Goal: Task Accomplishment & Management: Use online tool/utility

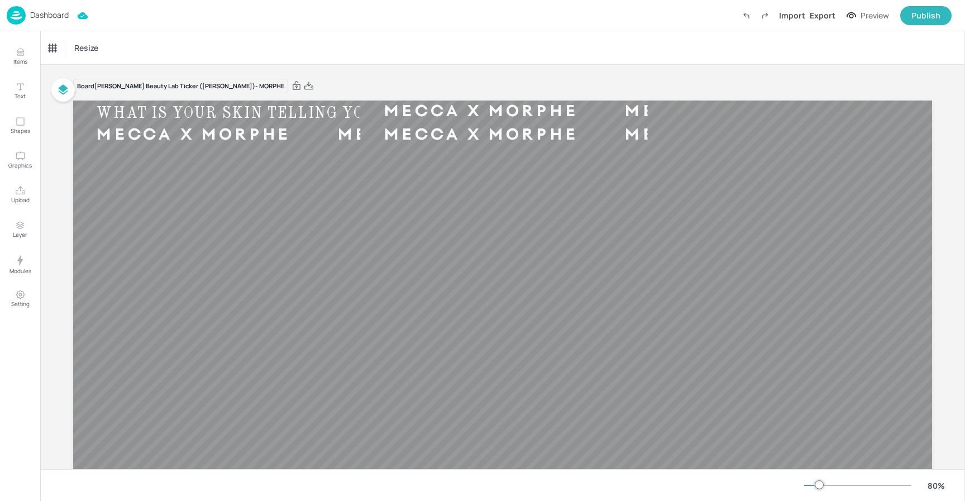
click at [44, 13] on p "Dashboard" at bounding box center [49, 15] width 39 height 8
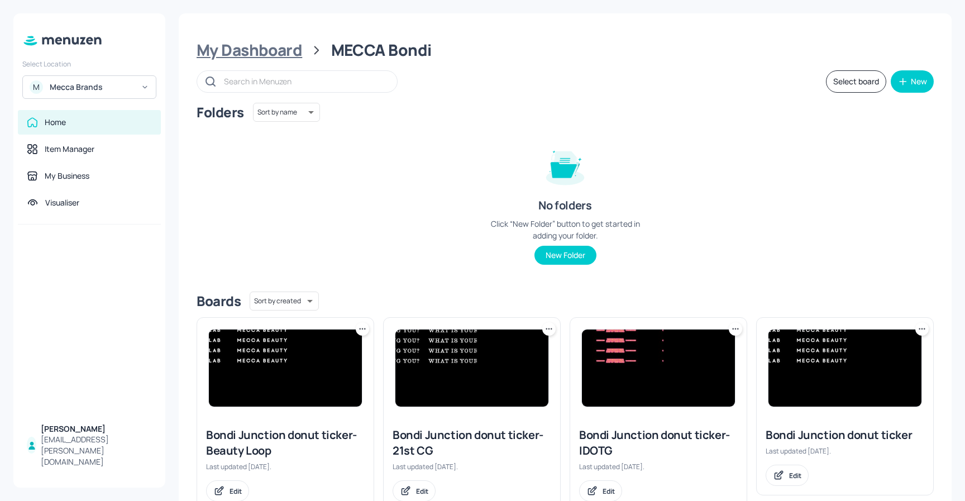
click at [261, 50] on div "My Dashboard" at bounding box center [250, 50] width 106 height 20
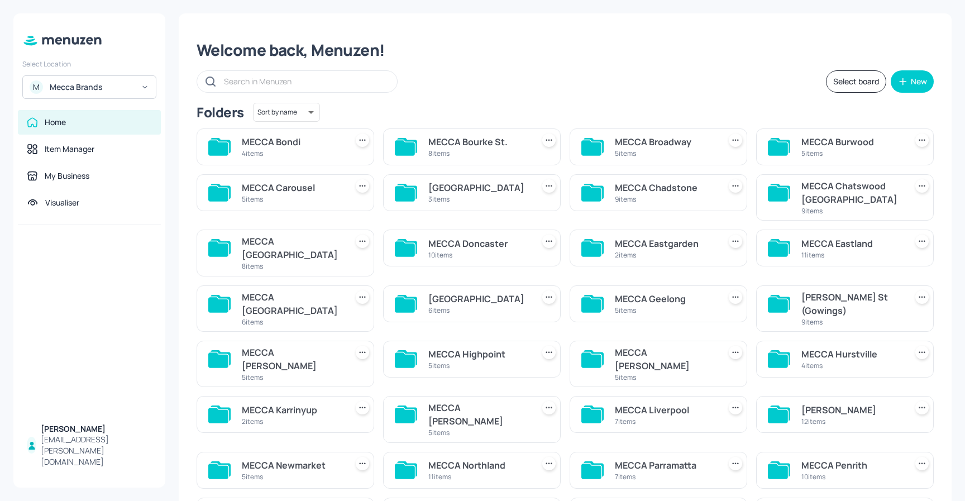
click at [303, 140] on div "MECCA Bondi" at bounding box center [292, 141] width 101 height 13
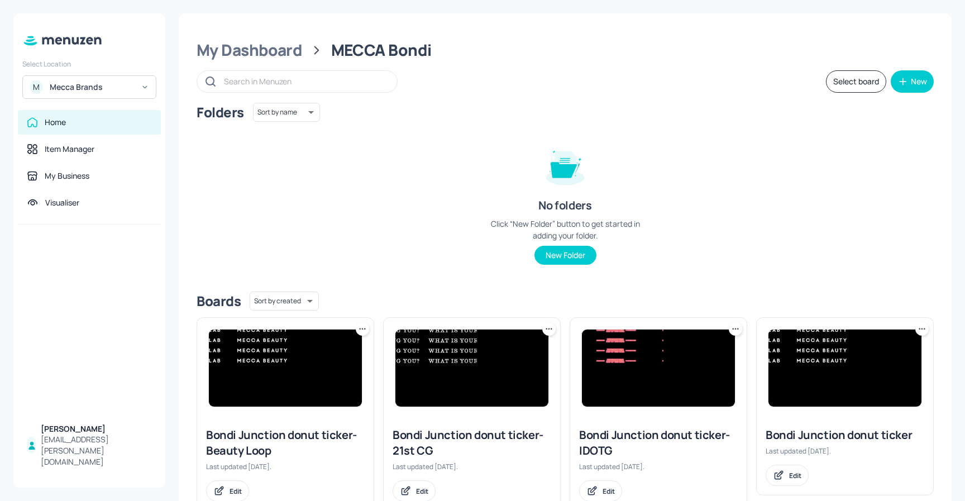
click at [666, 364] on img at bounding box center [658, 368] width 153 height 77
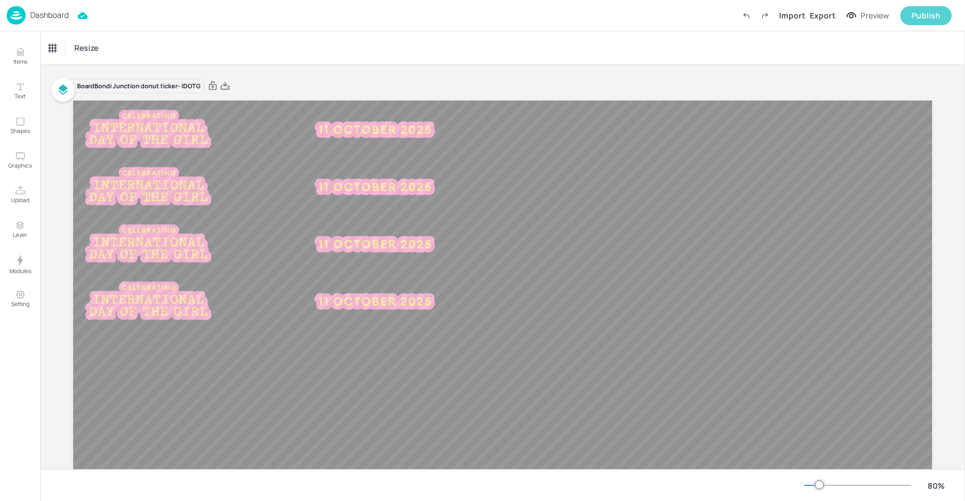
click at [914, 13] on div "Publish" at bounding box center [925, 15] width 29 height 12
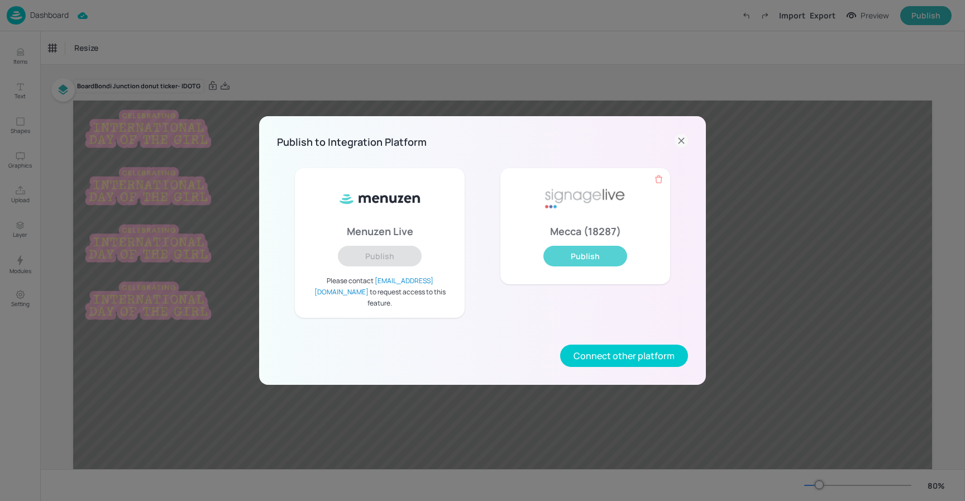
click at [586, 266] on button "Publish" at bounding box center [585, 256] width 84 height 21
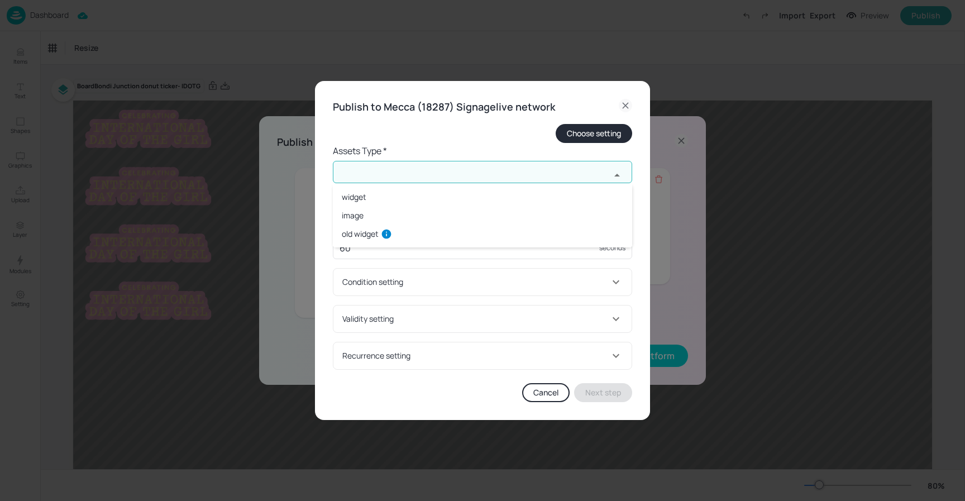
drag, startPoint x: 383, startPoint y: 173, endPoint x: 380, endPoint y: 178, distance: 6.2
click at [383, 173] on input "text" at bounding box center [472, 172] width 278 height 22
click at [384, 195] on li "widget" at bounding box center [482, 197] width 299 height 18
type input "widget"
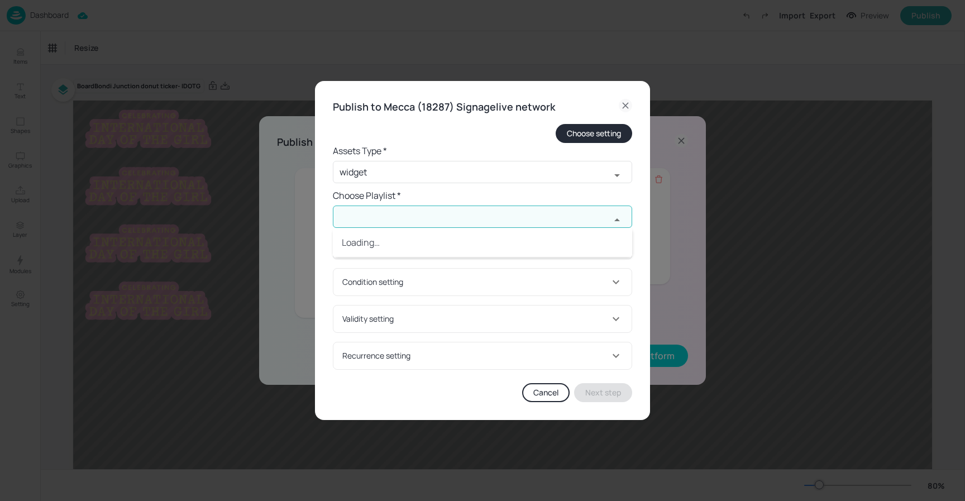
click at [390, 211] on input "text" at bounding box center [472, 217] width 278 height 22
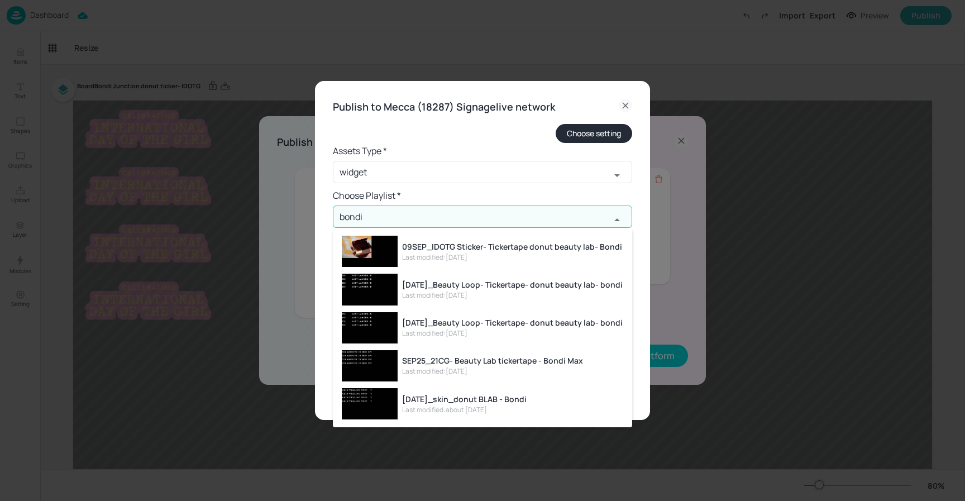
click at [474, 246] on div "09SEP_IDOTG Sticker- Tickertape donut beauty lab- Bondi" at bounding box center [512, 247] width 220 height 12
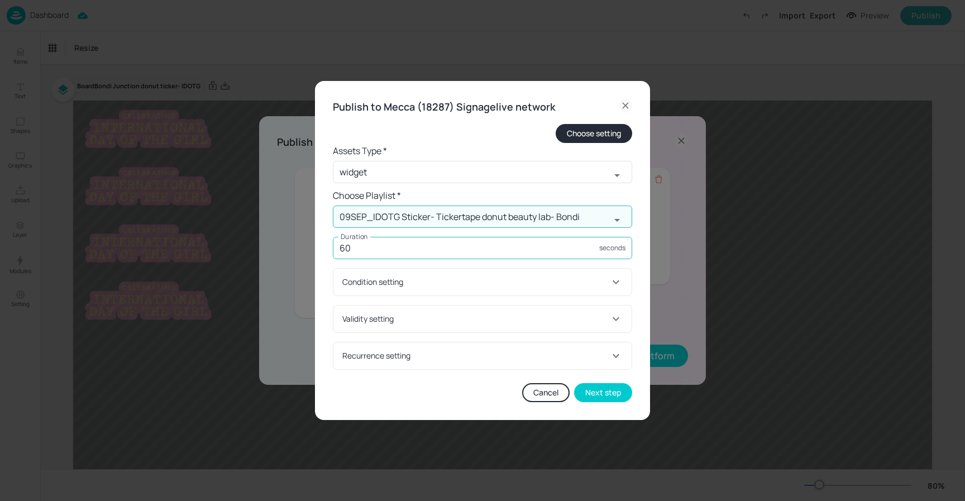
type input "09SEP_IDOTG Sticker- Tickertape donut beauty lab- Bondi"
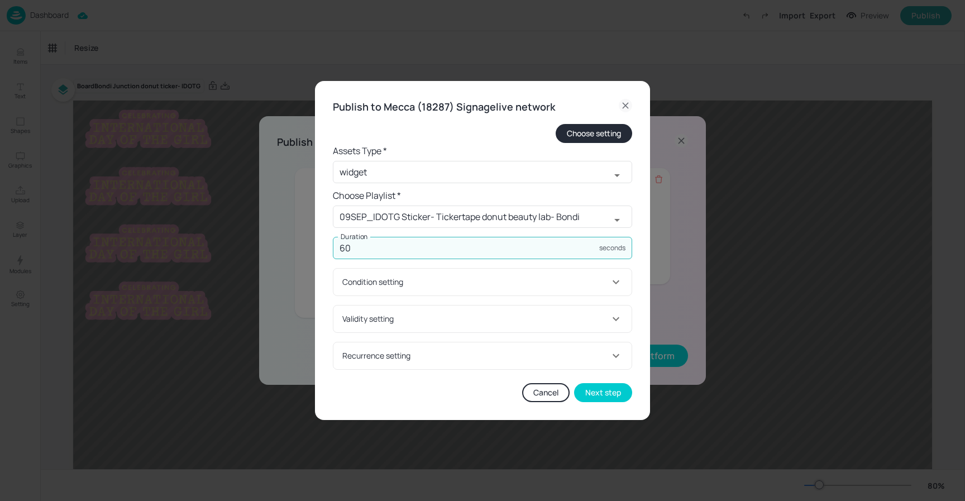
click at [436, 247] on input "60" at bounding box center [466, 248] width 266 height 22
type input "6004"
click at [604, 388] on button "Next step" at bounding box center [603, 392] width 58 height 19
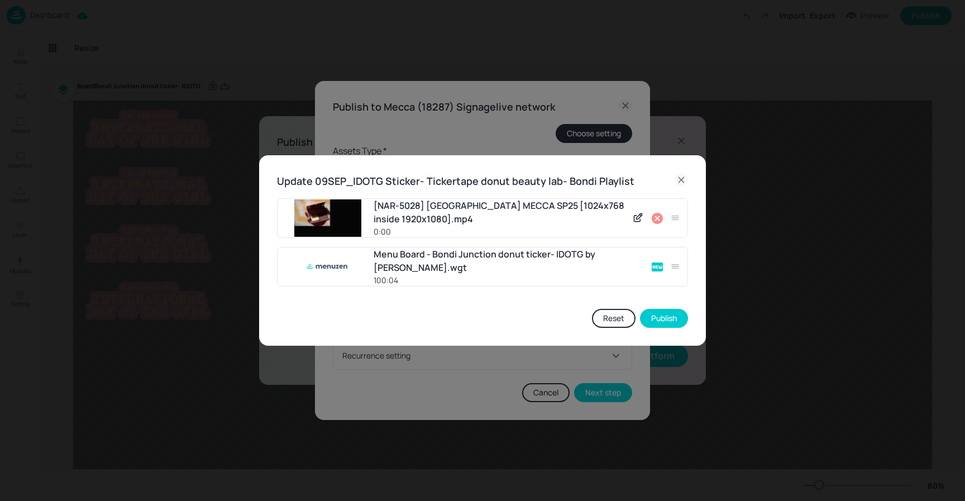
click at [665, 213] on div at bounding box center [656, 217] width 54 height 17
click at [658, 217] on icon at bounding box center [657, 218] width 13 height 13
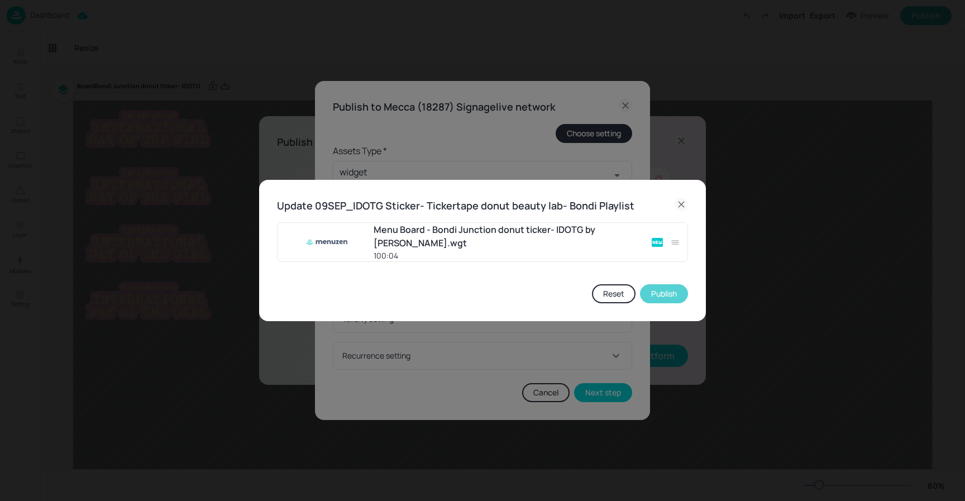
click at [674, 298] on button "Publish" at bounding box center [664, 293] width 48 height 19
